Goal: Information Seeking & Learning: Find contact information

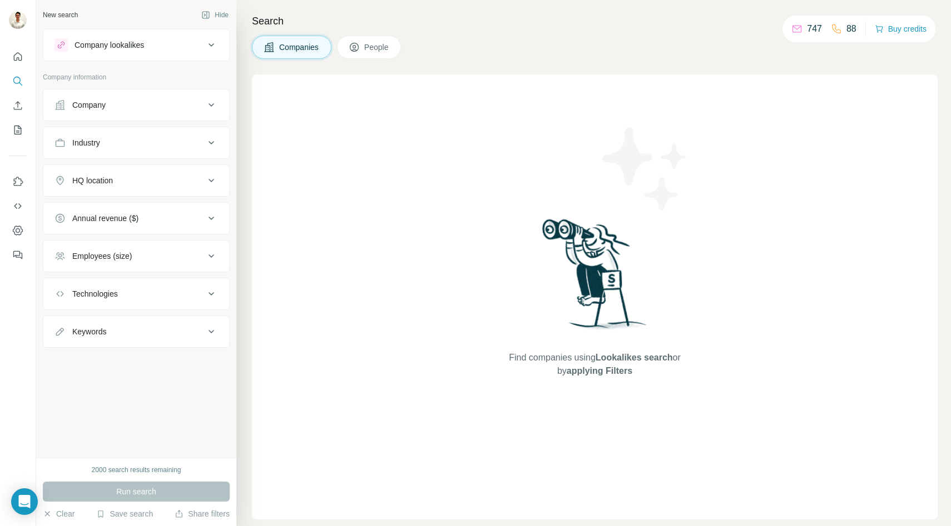
click at [147, 109] on div "Company" at bounding box center [129, 105] width 150 height 11
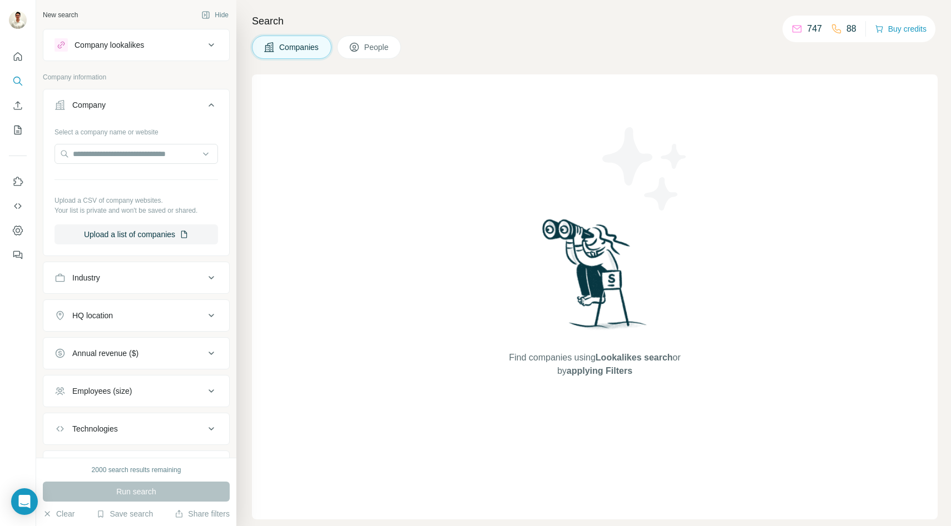
click at [179, 103] on div "Company" at bounding box center [129, 105] width 150 height 11
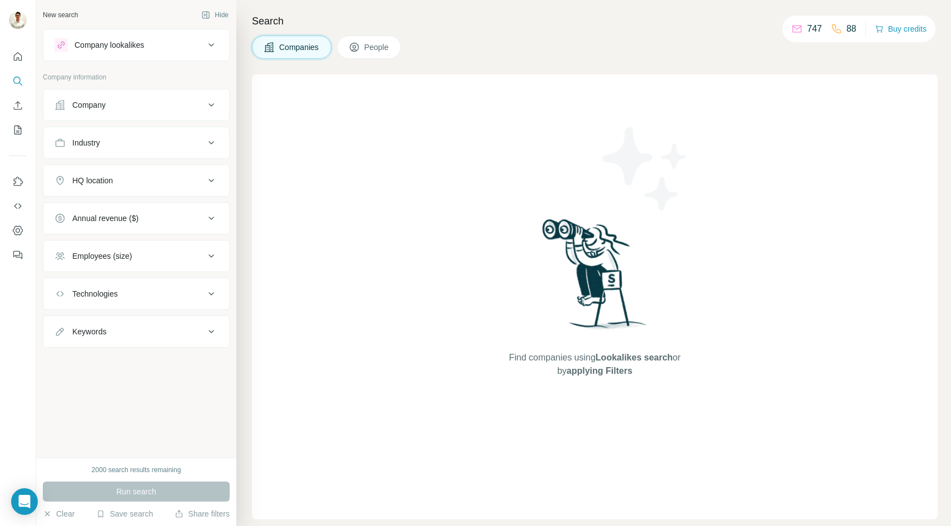
click at [179, 103] on div "Company" at bounding box center [129, 105] width 150 height 11
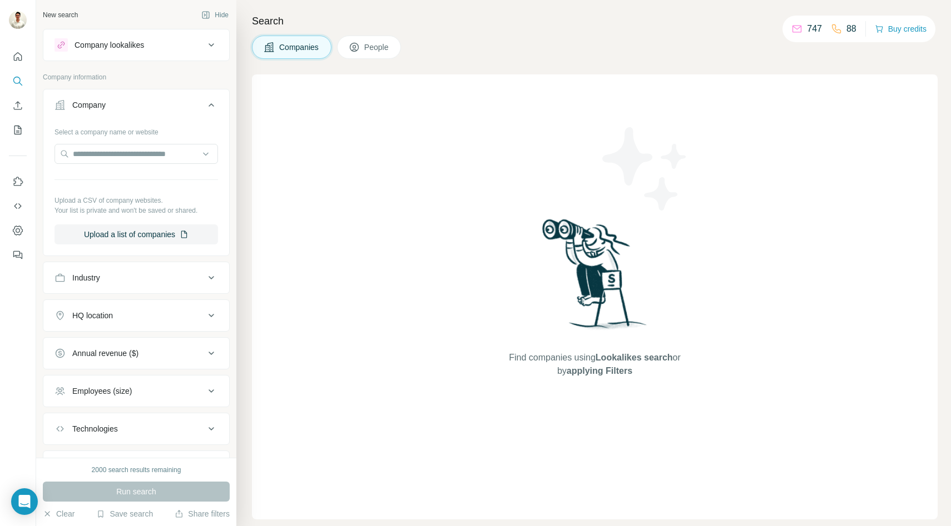
click at [179, 103] on div "Company" at bounding box center [129, 105] width 150 height 11
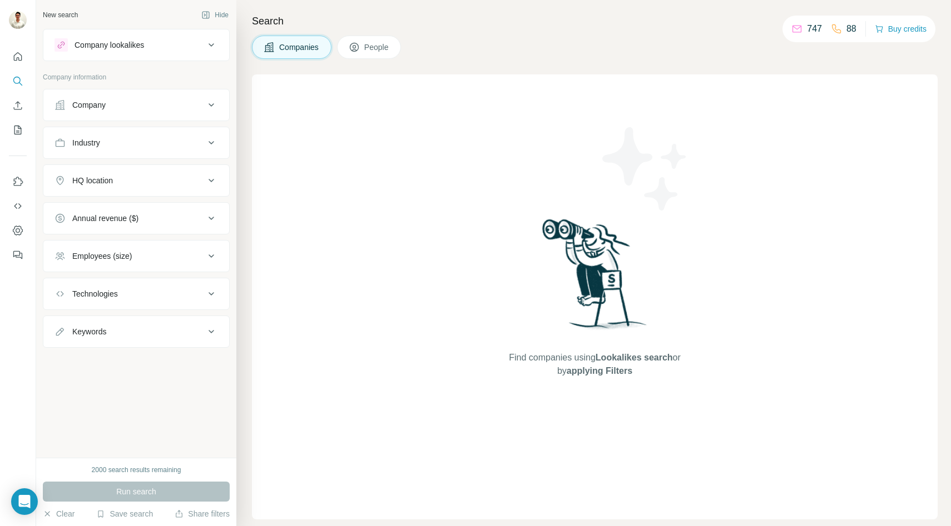
click at [179, 103] on div "Company" at bounding box center [129, 105] width 150 height 11
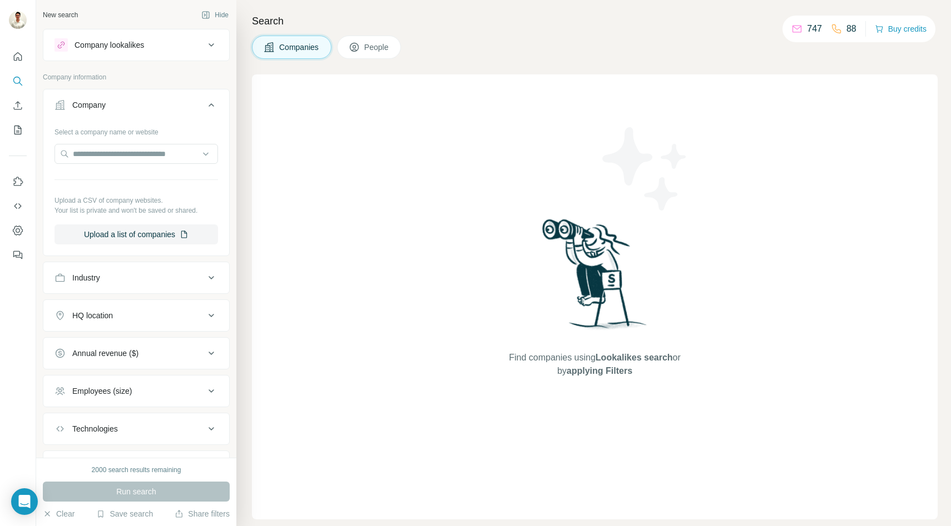
click at [179, 103] on div "Company" at bounding box center [129, 105] width 150 height 11
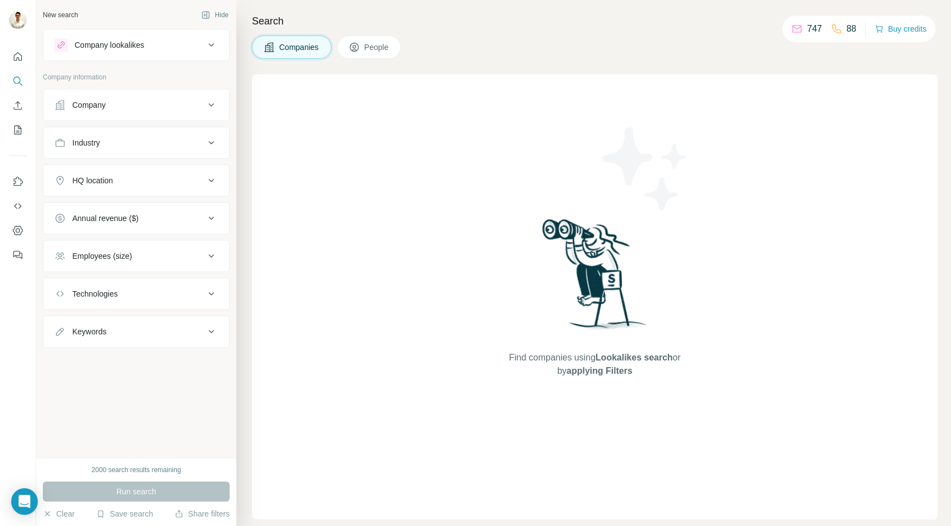
click at [179, 103] on div "Company" at bounding box center [129, 105] width 150 height 11
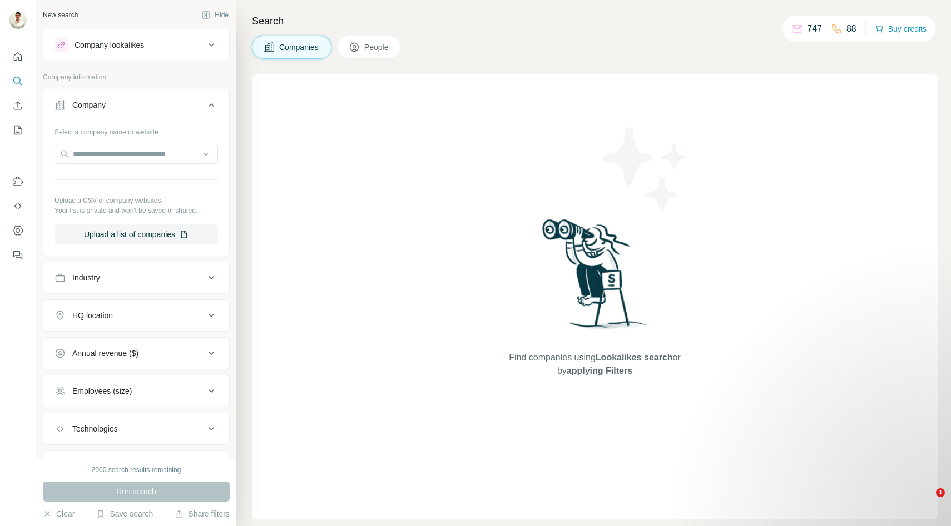
click at [179, 103] on div "Company" at bounding box center [129, 105] width 150 height 11
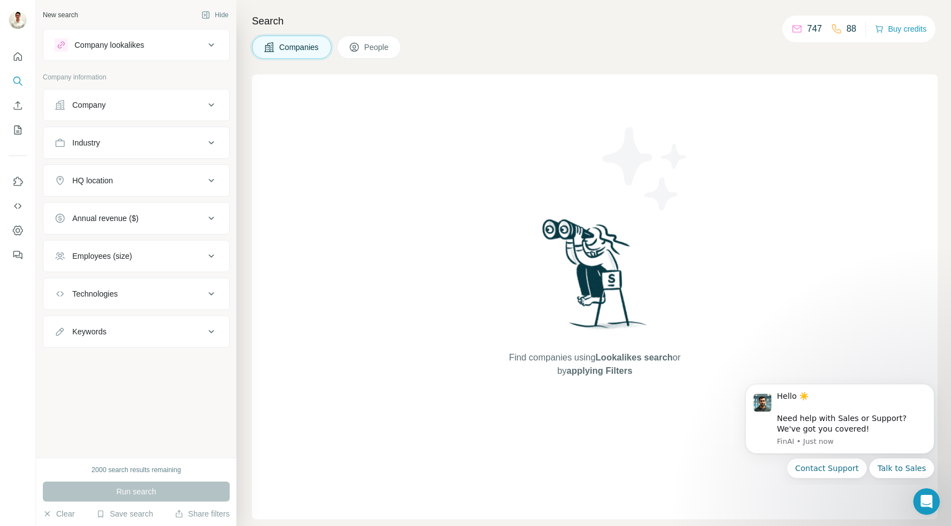
click at [196, 114] on button "Company" at bounding box center [136, 105] width 186 height 27
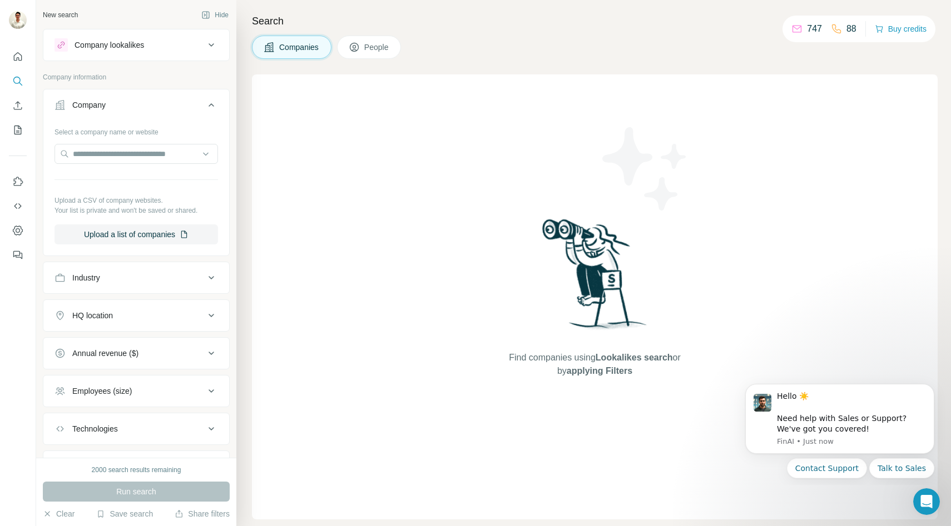
click at [201, 108] on div "Company" at bounding box center [129, 105] width 150 height 11
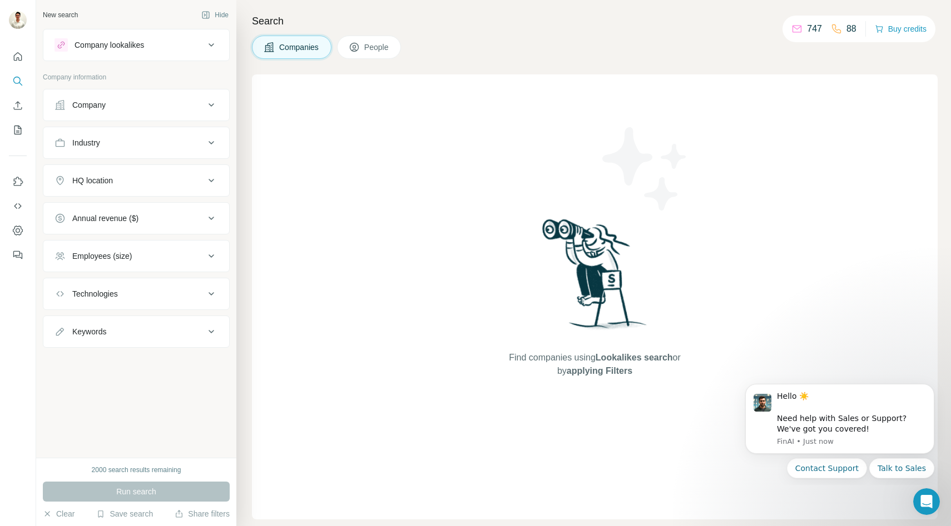
click at [201, 108] on div "Company" at bounding box center [129, 105] width 150 height 11
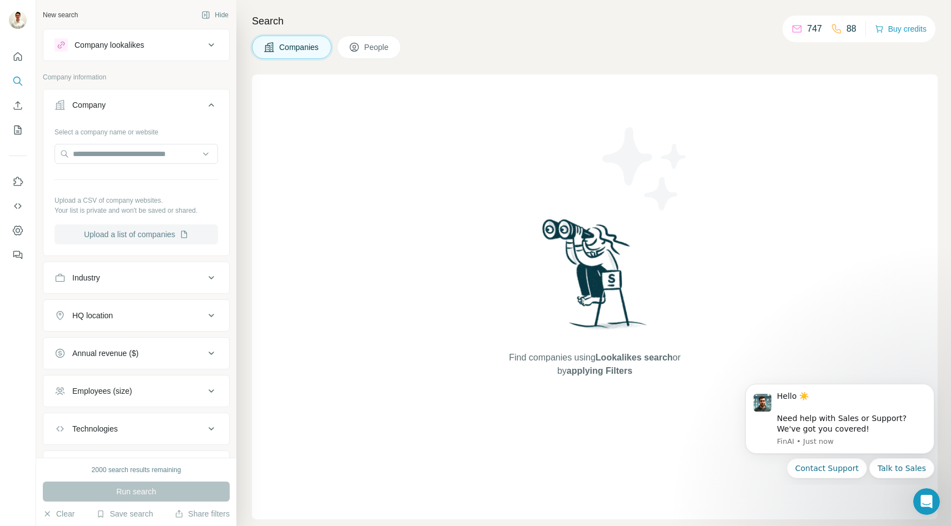
click at [148, 233] on button "Upload a list of companies" at bounding box center [135, 235] width 163 height 20
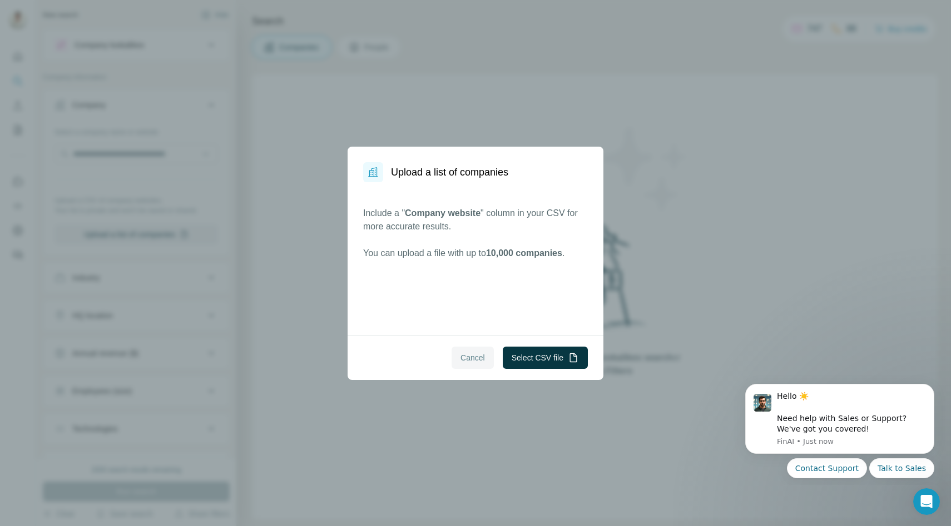
click at [467, 356] on span "Cancel" at bounding box center [472, 357] width 24 height 11
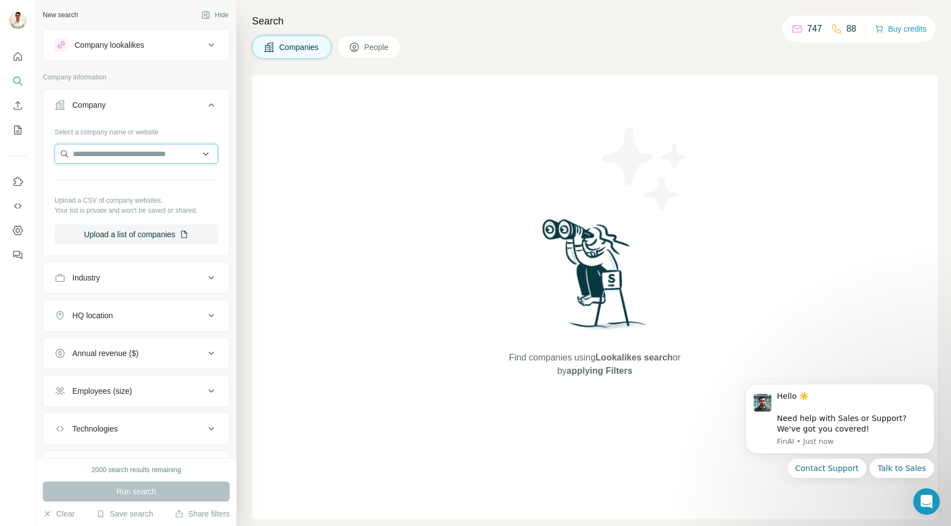
click at [147, 155] on input "text" at bounding box center [135, 154] width 163 height 20
click at [142, 180] on div "Type to search" at bounding box center [136, 180] width 158 height 22
click at [135, 156] on input "text" at bounding box center [135, 154] width 163 height 20
click at [221, 176] on div "Select a company name or website Upload a CSV of company websites. Your list is…" at bounding box center [136, 188] width 186 height 131
click at [163, 158] on input "text" at bounding box center [135, 154] width 163 height 20
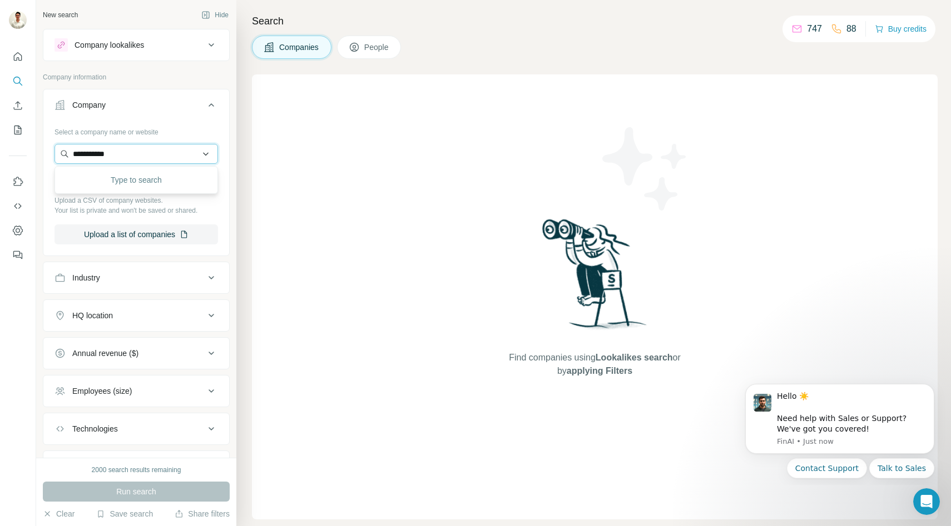
type input "**********"
click at [211, 102] on icon at bounding box center [211, 104] width 13 height 13
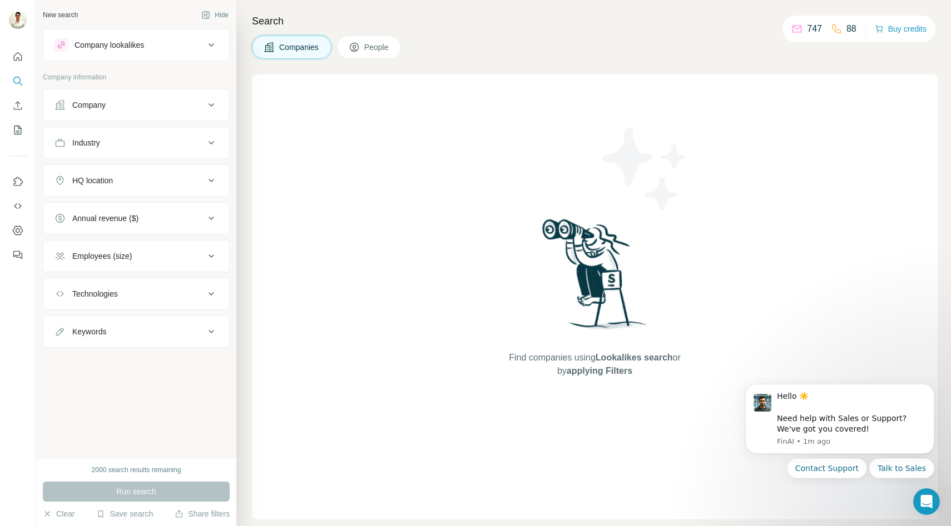
click at [208, 46] on icon at bounding box center [211, 44] width 13 height 13
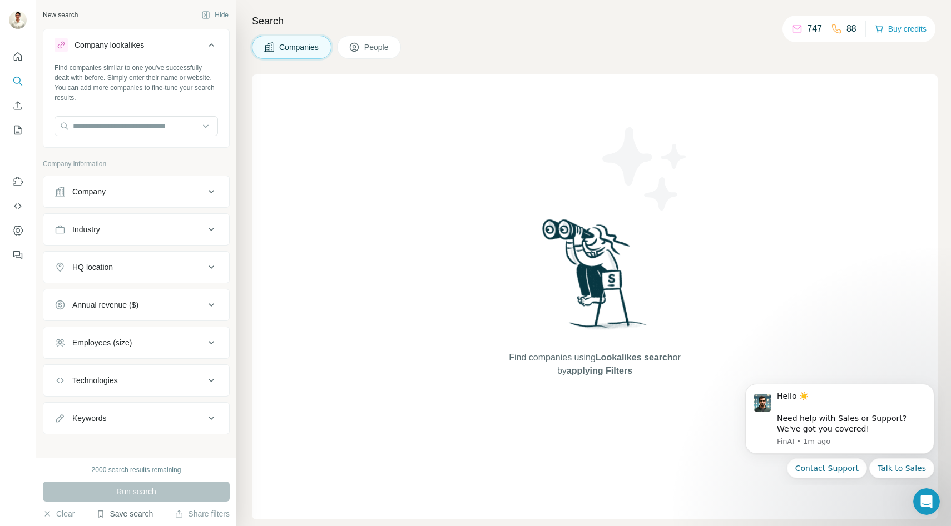
click at [132, 516] on button "Save search" at bounding box center [124, 514] width 57 height 11
click at [141, 499] on div "View my saved searches" at bounding box center [156, 495] width 117 height 22
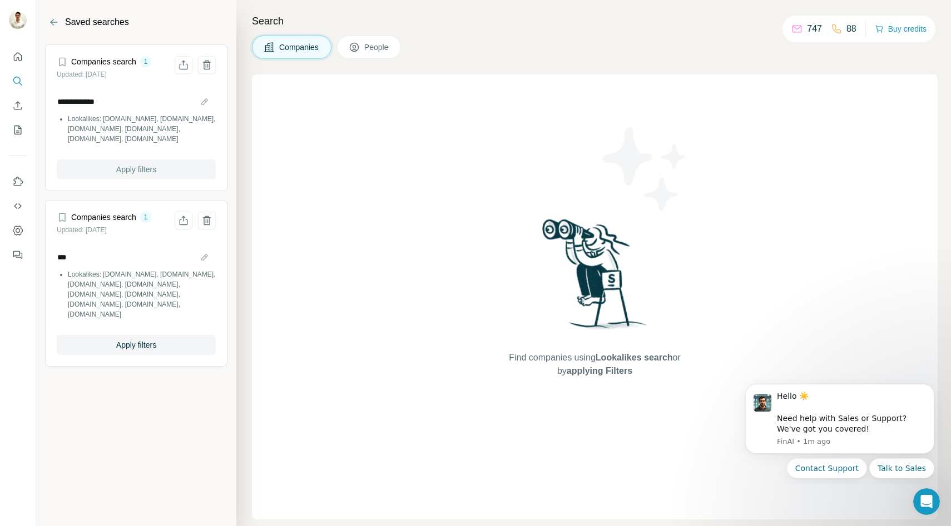
click at [136, 165] on span "Apply filters" at bounding box center [136, 169] width 40 height 11
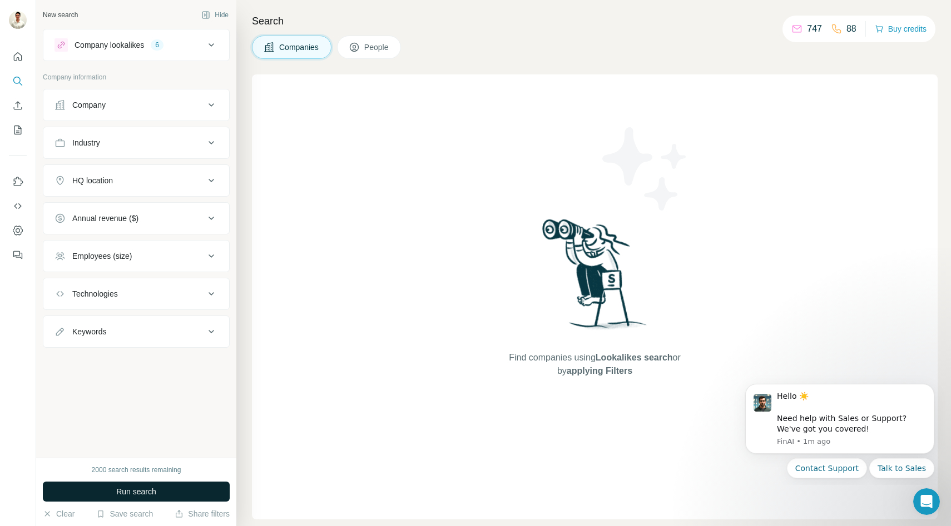
click at [142, 494] on span "Run search" at bounding box center [136, 491] width 40 height 11
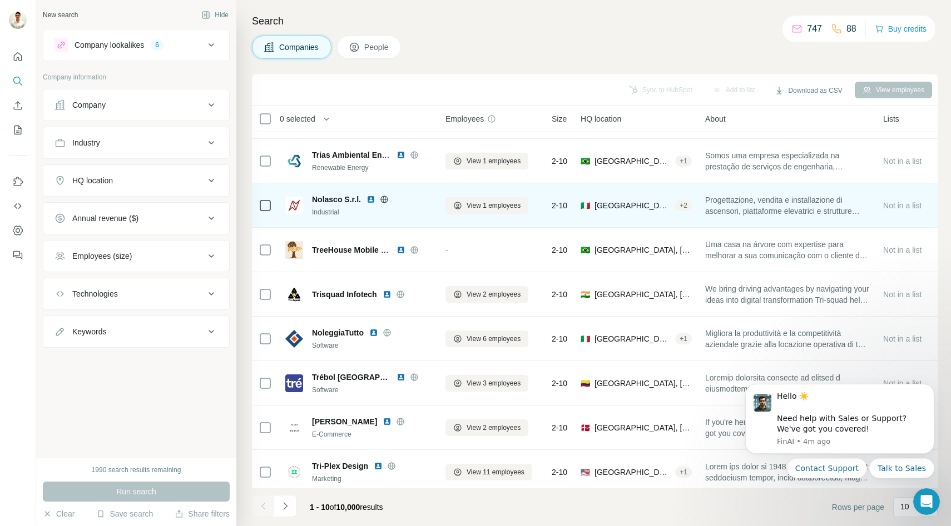
scroll to position [88, 0]
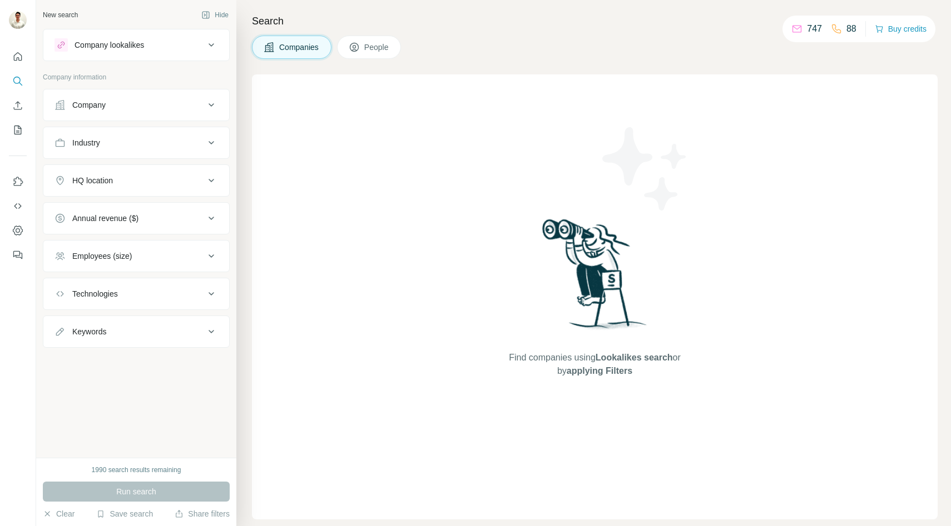
click at [192, 116] on button "Company" at bounding box center [136, 105] width 186 height 27
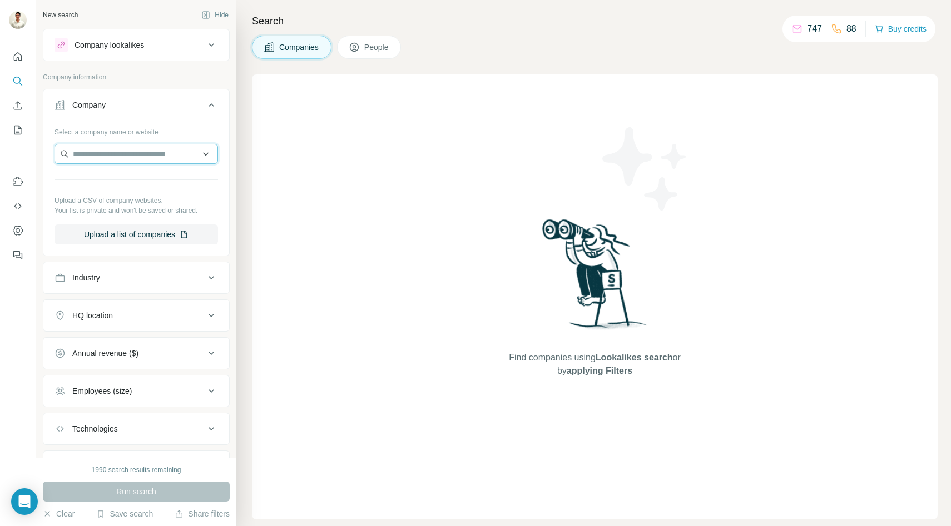
click at [157, 147] on input "text" at bounding box center [135, 154] width 163 height 20
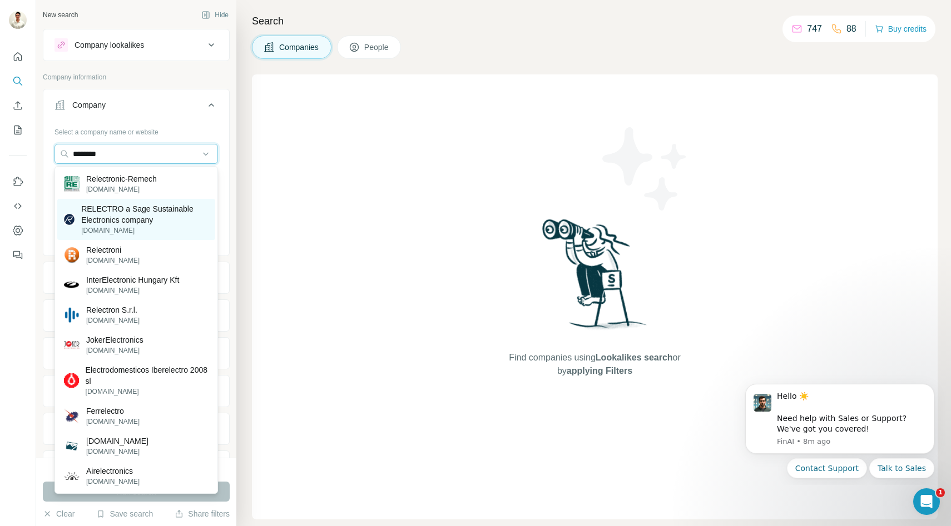
type input "********"
click at [137, 208] on p "RELECTRO a Sage Sustainable Electronics company" at bounding box center [144, 214] width 127 height 22
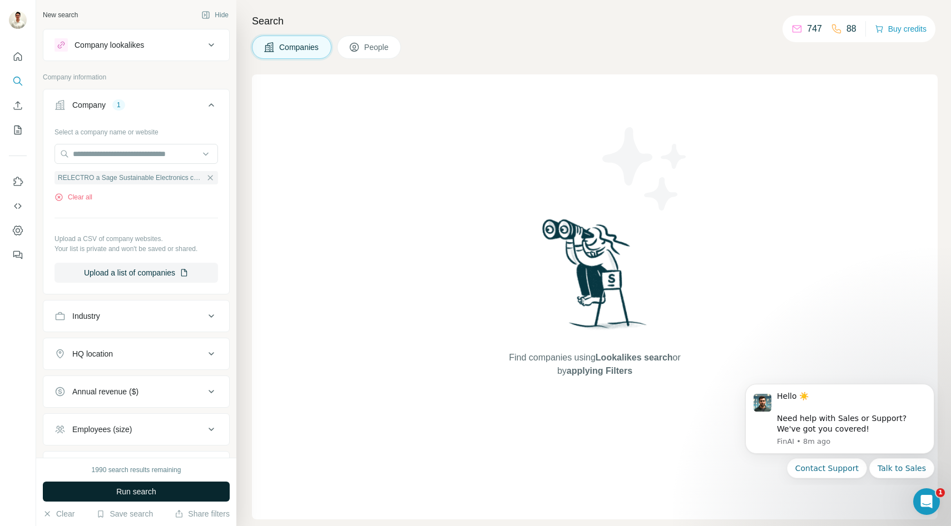
click at [136, 497] on span "Run search" at bounding box center [136, 491] width 40 height 11
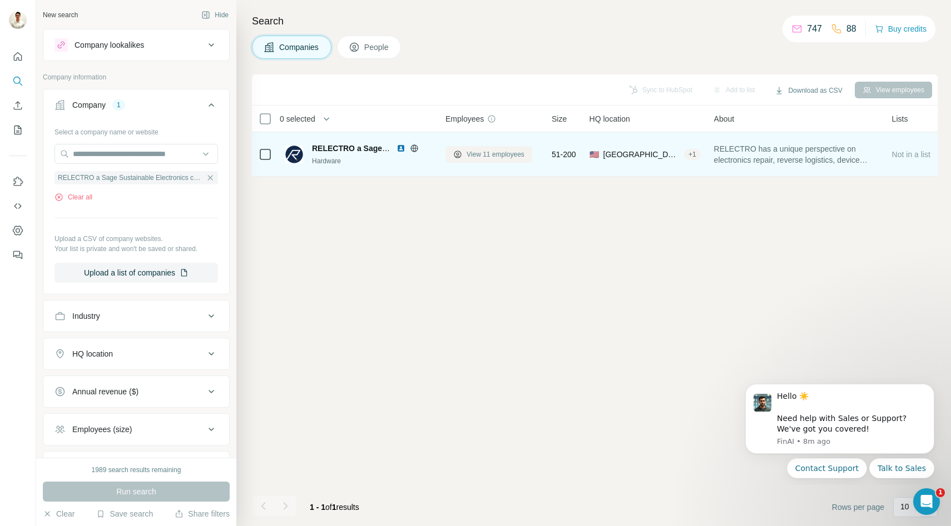
click at [483, 152] on span "View 11 employees" at bounding box center [495, 155] width 58 height 10
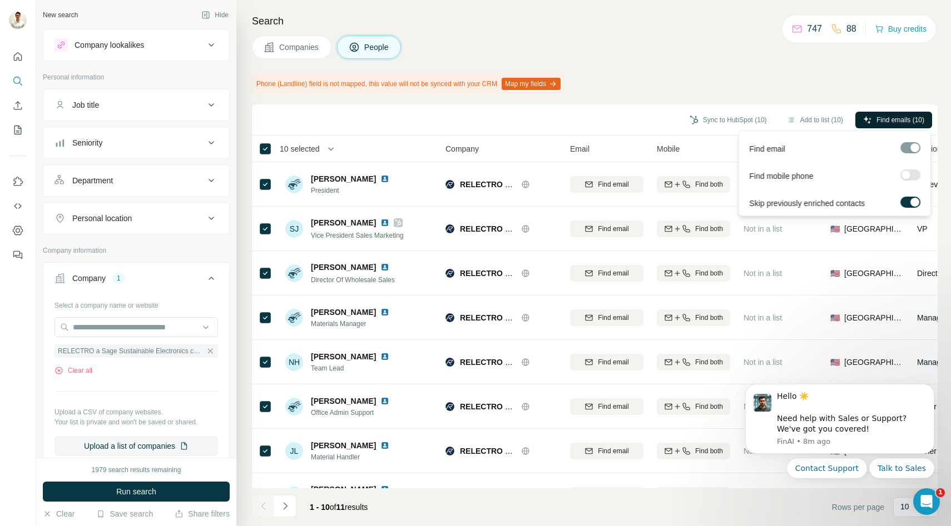
click at [880, 122] on span "Find emails (10)" at bounding box center [900, 120] width 48 height 10
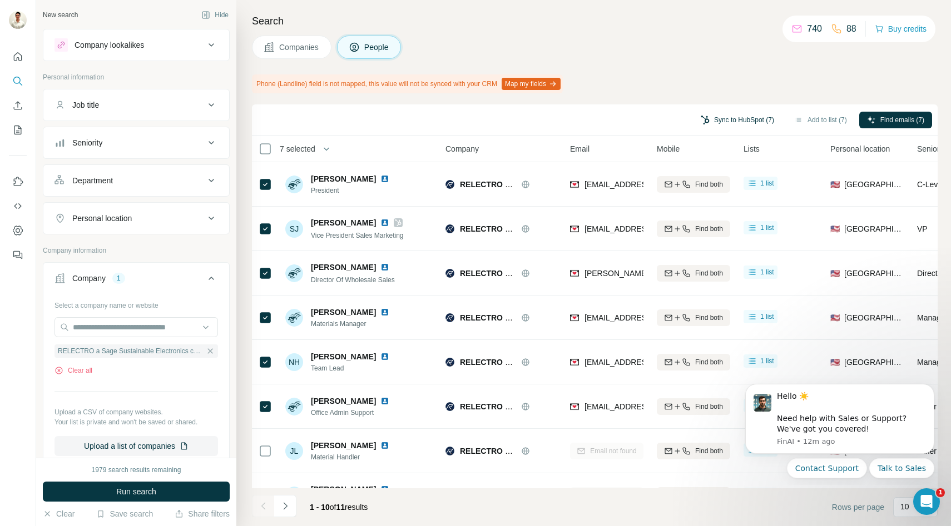
click at [738, 119] on button "Sync to HubSpot (7)" at bounding box center [737, 120] width 89 height 17
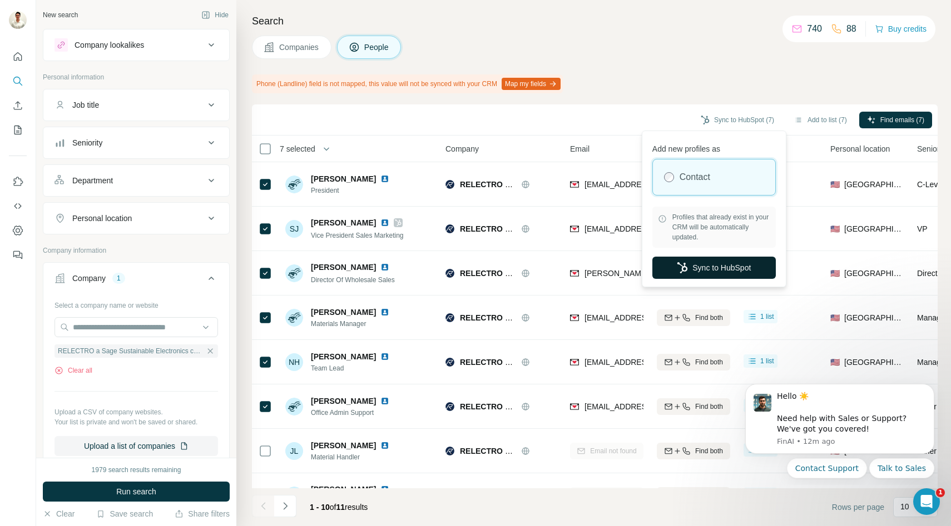
click at [706, 265] on button "Sync to HubSpot" at bounding box center [713, 268] width 123 height 22
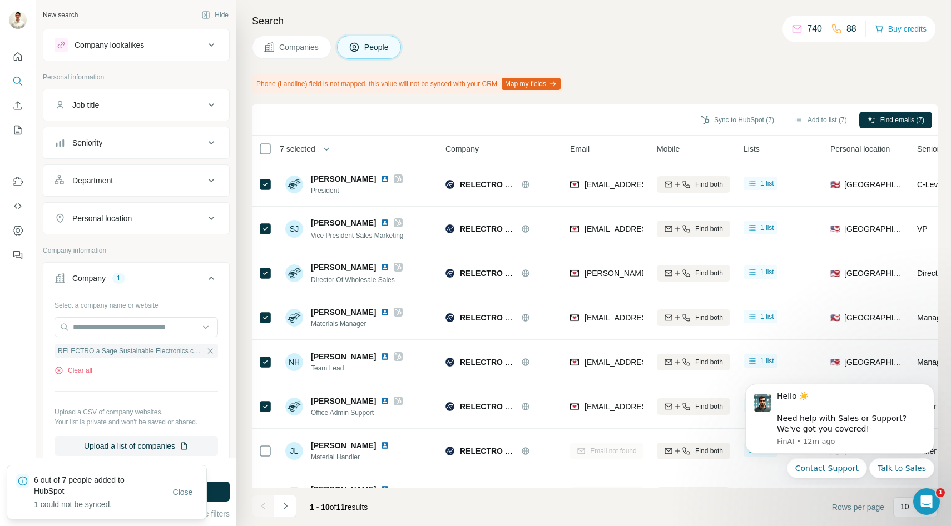
click at [294, 51] on span "Companies" at bounding box center [299, 47] width 41 height 11
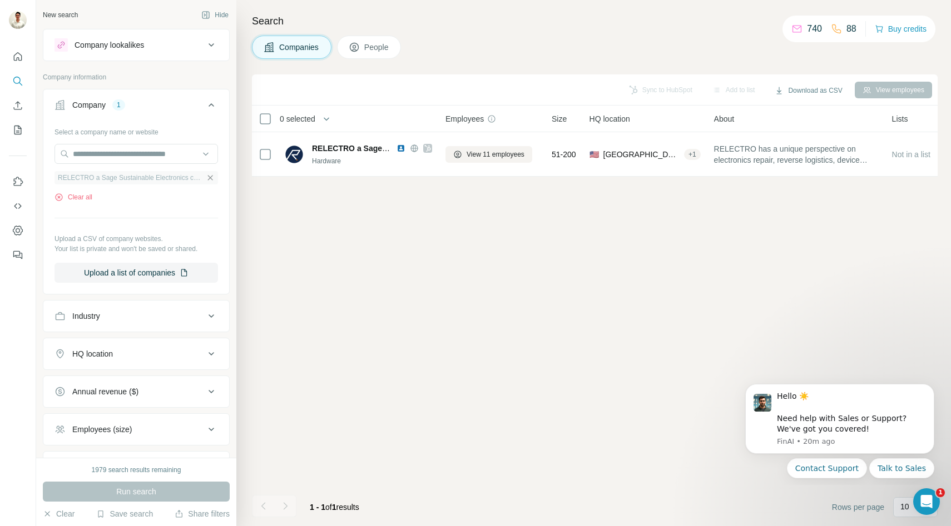
click at [209, 175] on icon "button" at bounding box center [210, 177] width 9 height 9
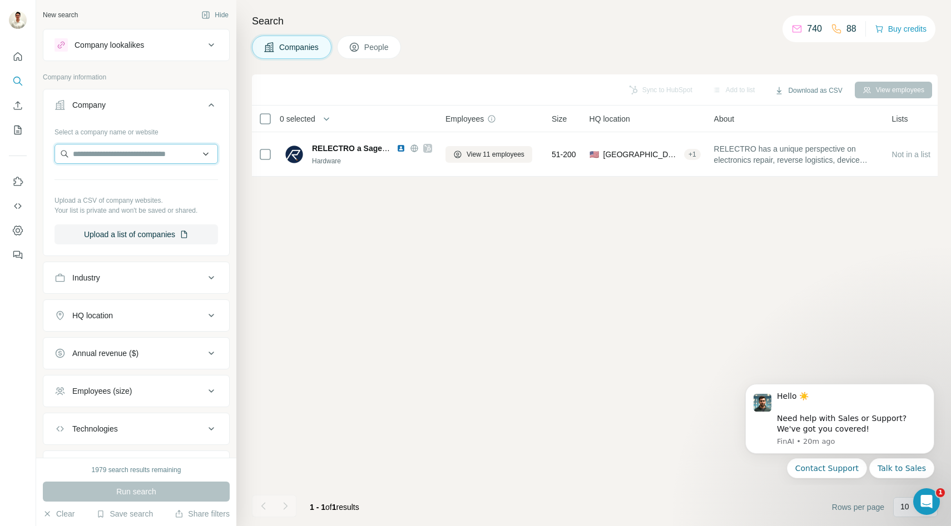
click at [157, 160] on input "text" at bounding box center [135, 154] width 163 height 20
type input "**********"
